Goal: Information Seeking & Learning: Learn about a topic

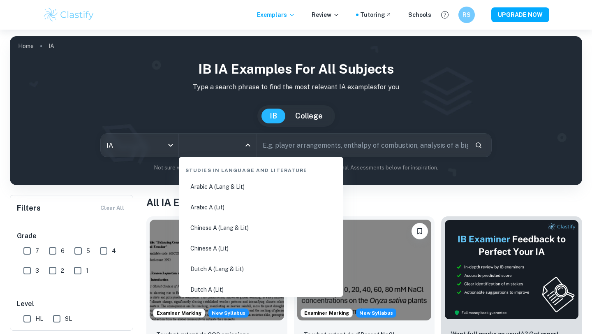
click at [209, 145] on input "All Subjects" at bounding box center [212, 145] width 58 height 16
type input "psy"
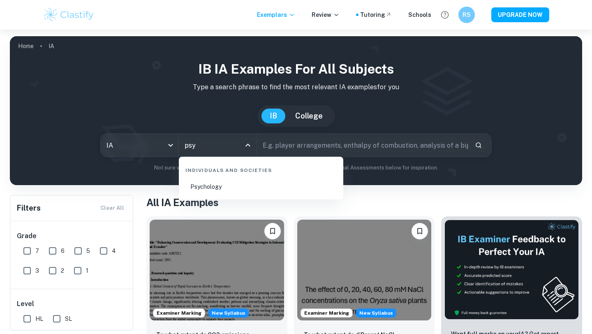
click at [203, 192] on li "Psychology" at bounding box center [261, 186] width 158 height 19
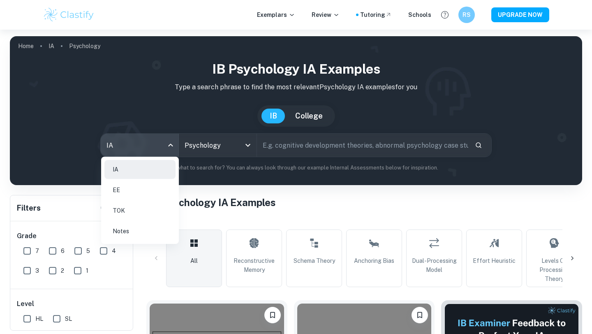
click at [147, 147] on body "We value your privacy We use cookies to enhance your browsing experience, serve…" at bounding box center [296, 197] width 592 height 334
click at [144, 187] on li "EE" at bounding box center [139, 190] width 71 height 19
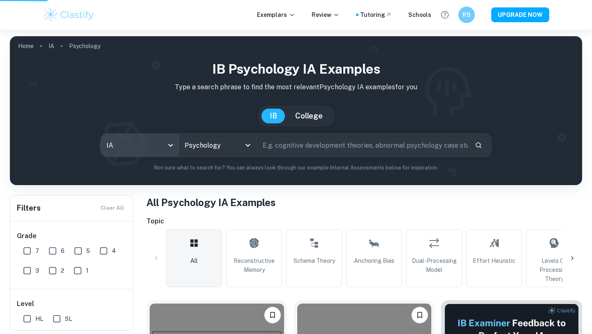
type input "ee"
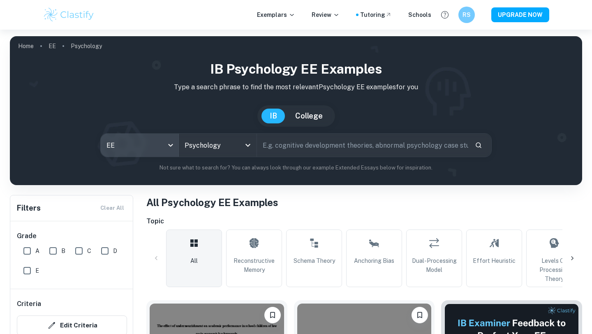
click at [276, 146] on input "text" at bounding box center [362, 145] width 211 height 23
type input "ballet"
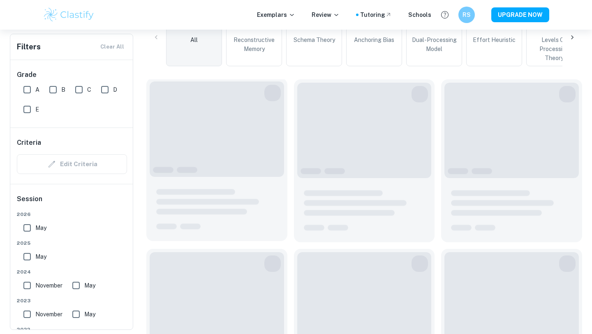
scroll to position [190, 0]
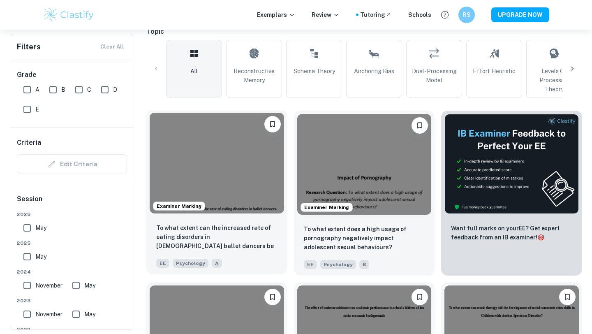
click at [217, 170] on img at bounding box center [217, 163] width 135 height 101
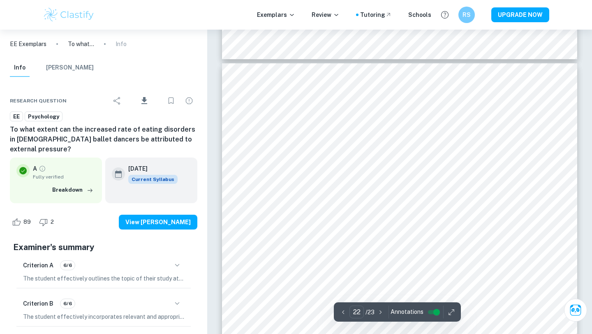
scroll to position [10902, 0]
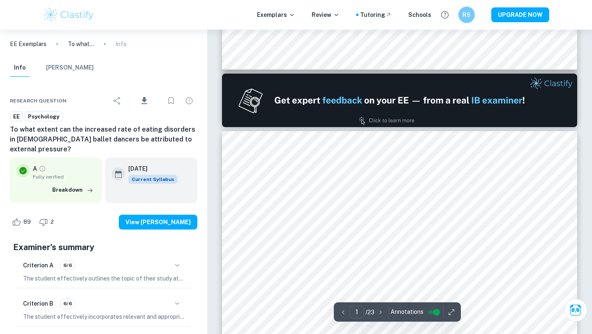
type input "2"
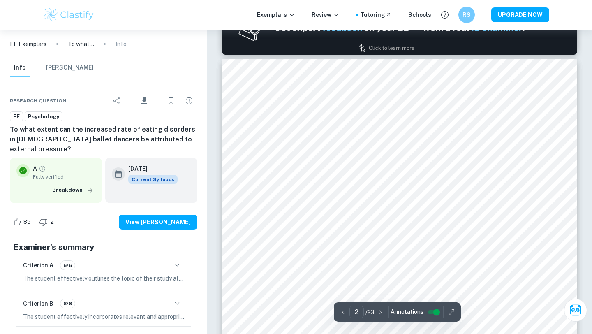
scroll to position [540, 0]
